Goal: Communication & Community: Answer question/provide support

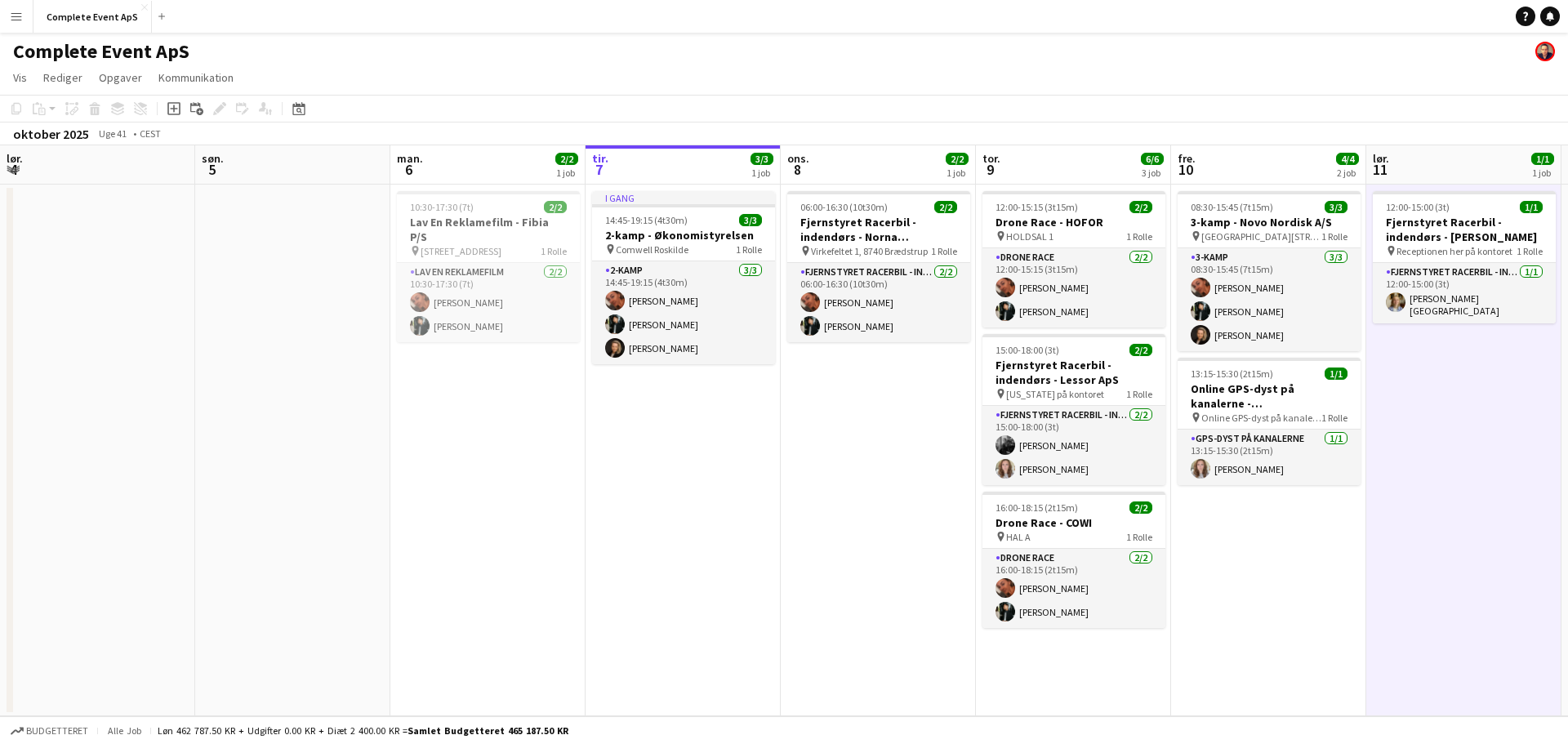
scroll to position [0, 390]
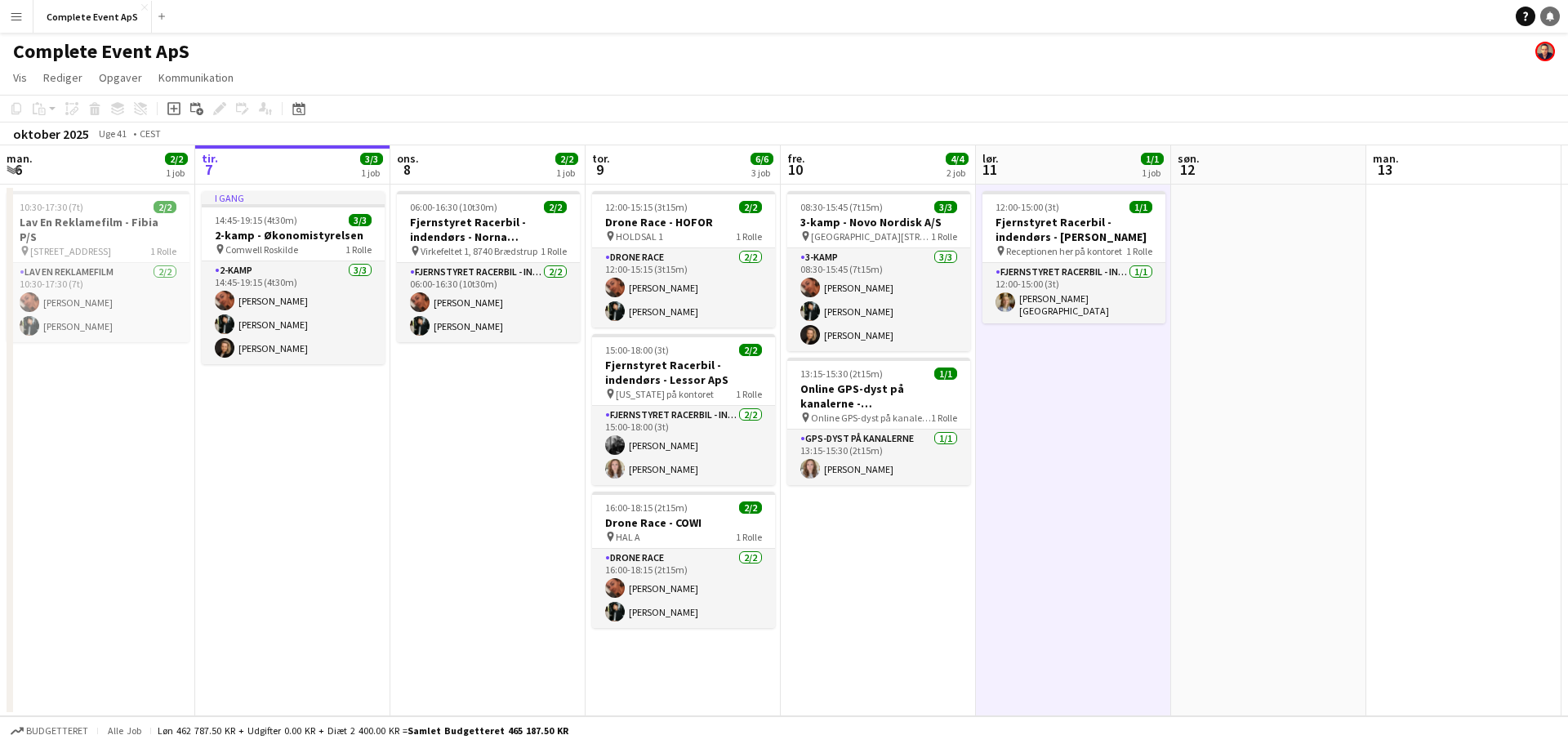
click at [1548, 18] on icon at bounding box center [1550, 15] width 9 height 9
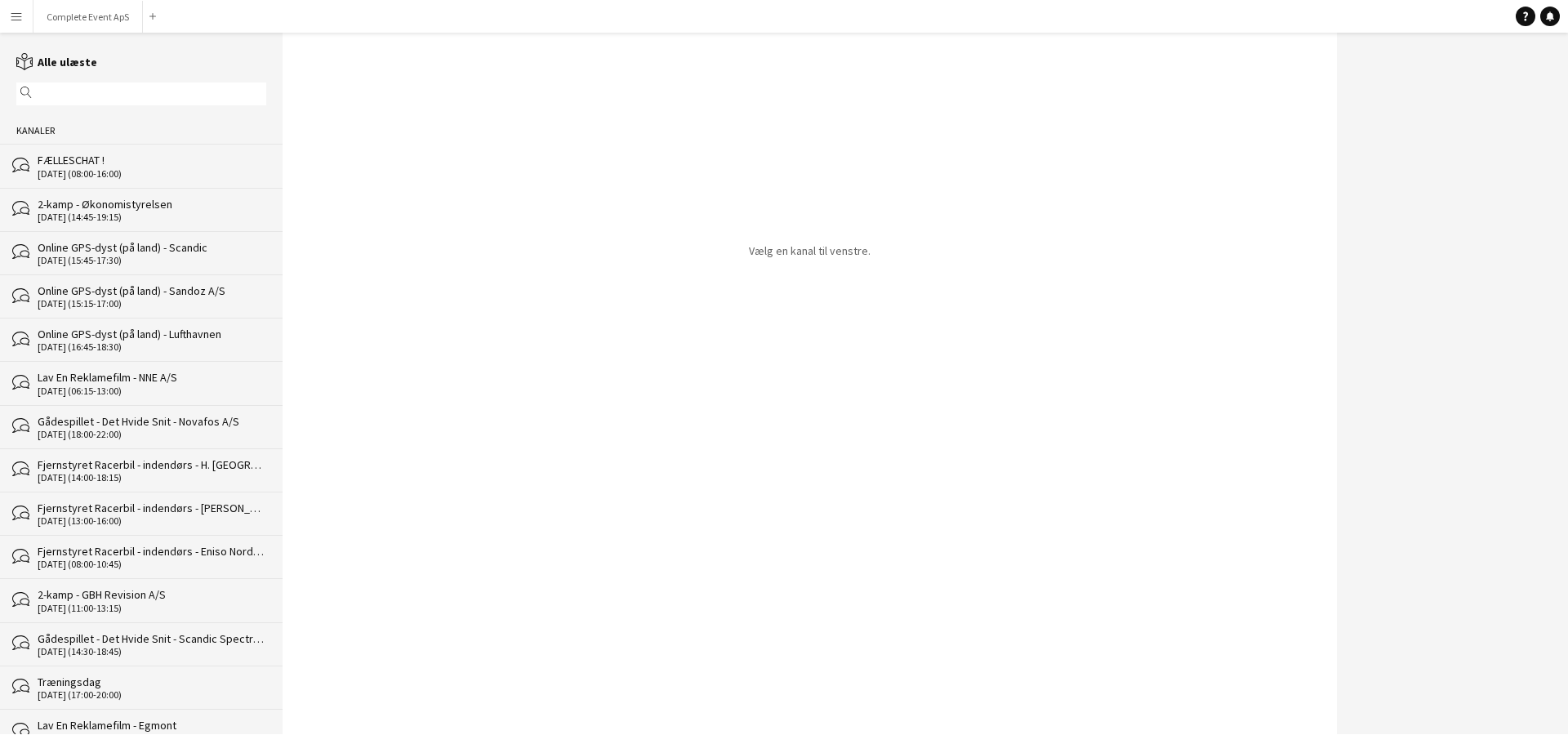
click at [157, 173] on div "[DATE] (08:00-16:00)" at bounding box center [152, 174] width 229 height 11
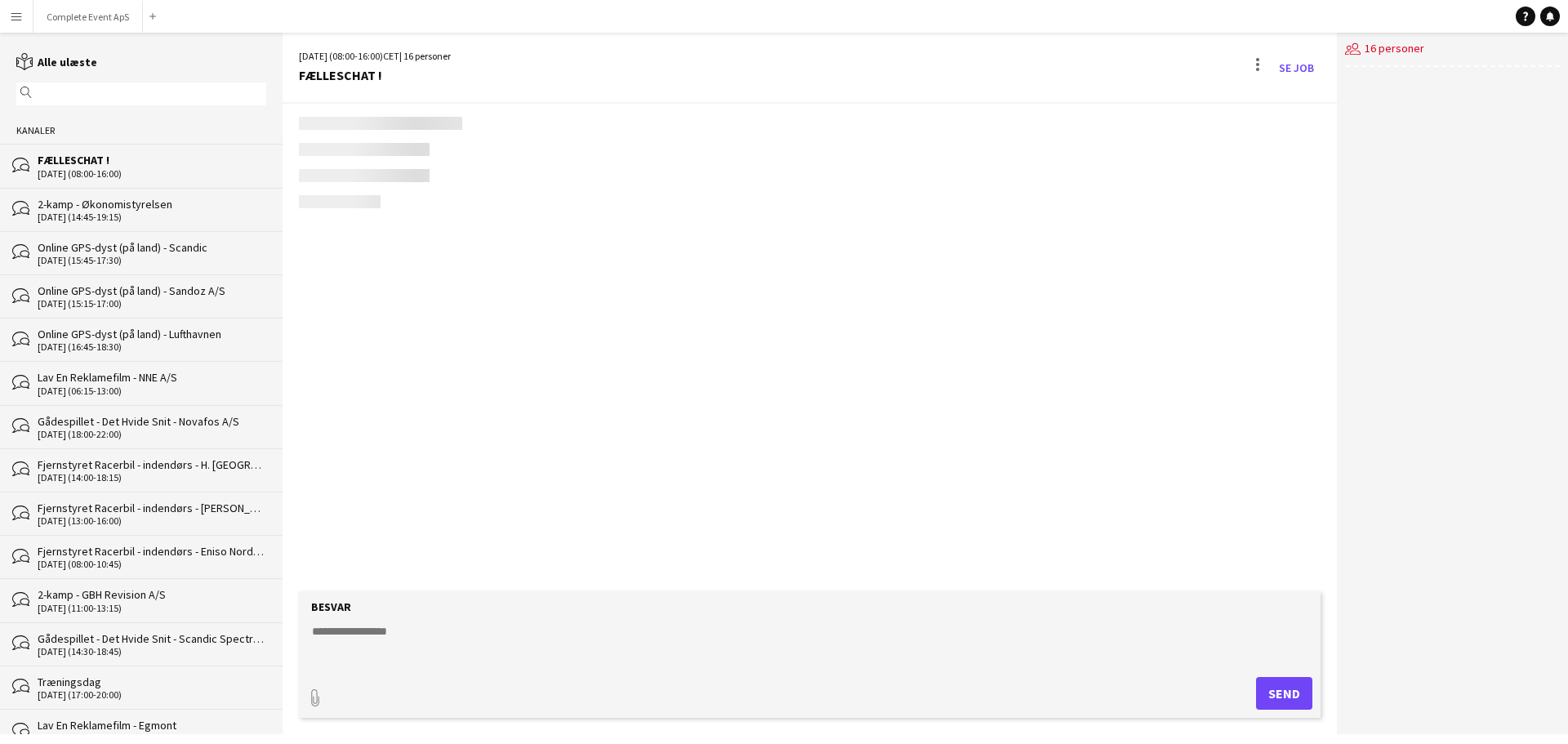
scroll to position [2428, 0]
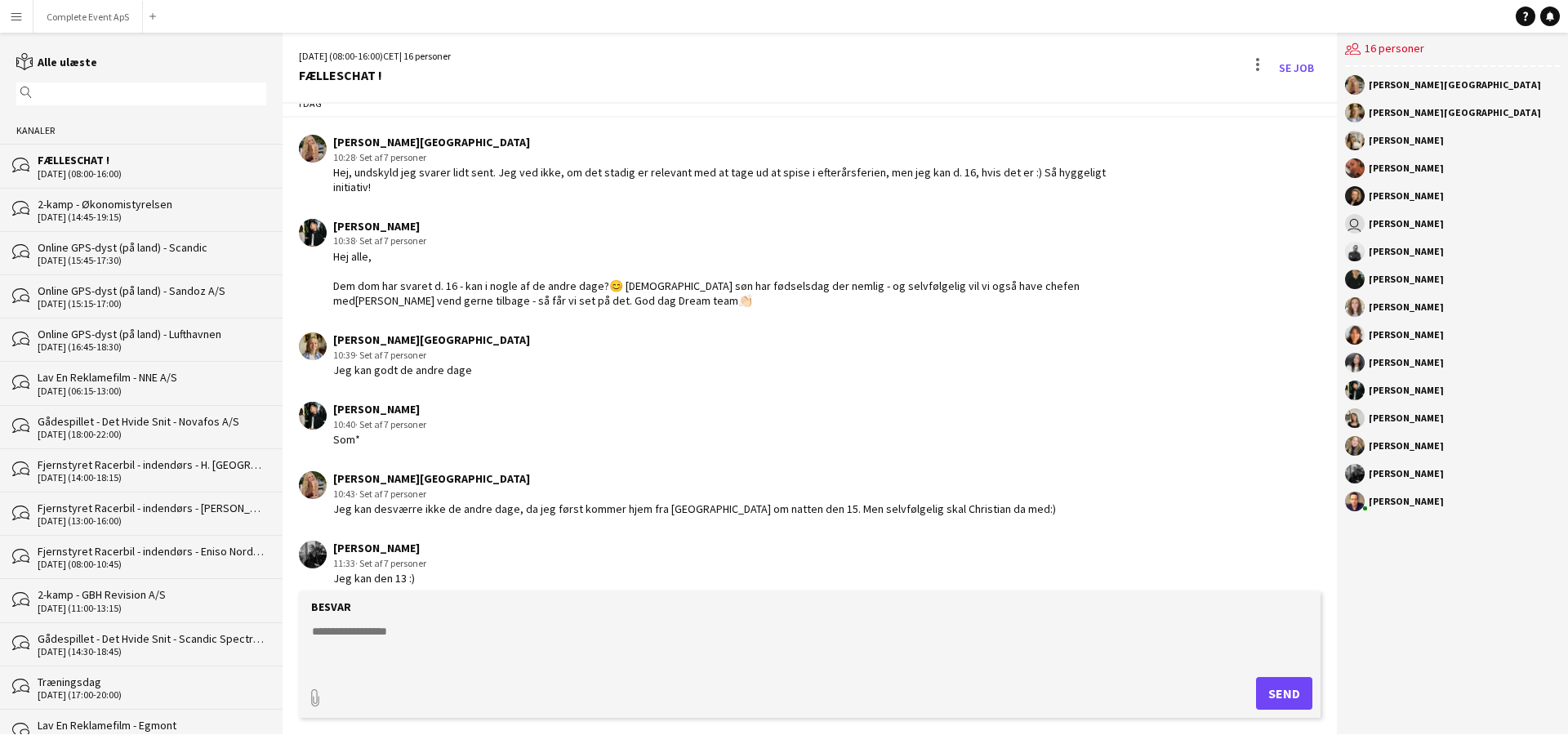
click at [189, 209] on div "2-kamp - Økonomistyrelsen" at bounding box center [152, 203] width 229 height 14
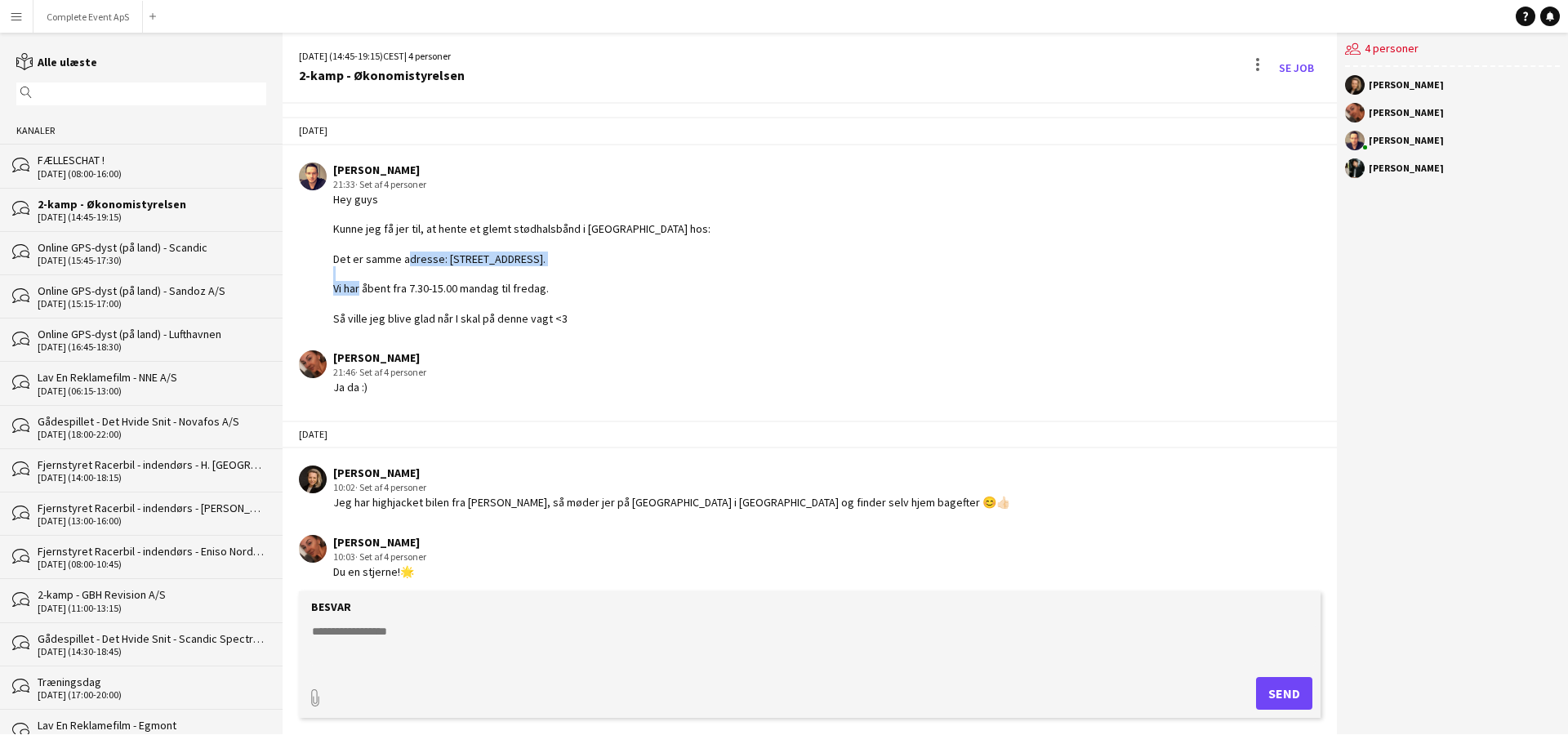
drag, startPoint x: 614, startPoint y: 262, endPoint x: 445, endPoint y: 255, distance: 169.1
click at [445, 255] on div "Hey guys Kunne jeg få jer til, at hente et glemt stødhalsbånd i [GEOGRAPHIC_DAT…" at bounding box center [522, 258] width 378 height 134
copy div "[STREET_ADDRESS]."
